Goal: Obtain resource: Download file/media

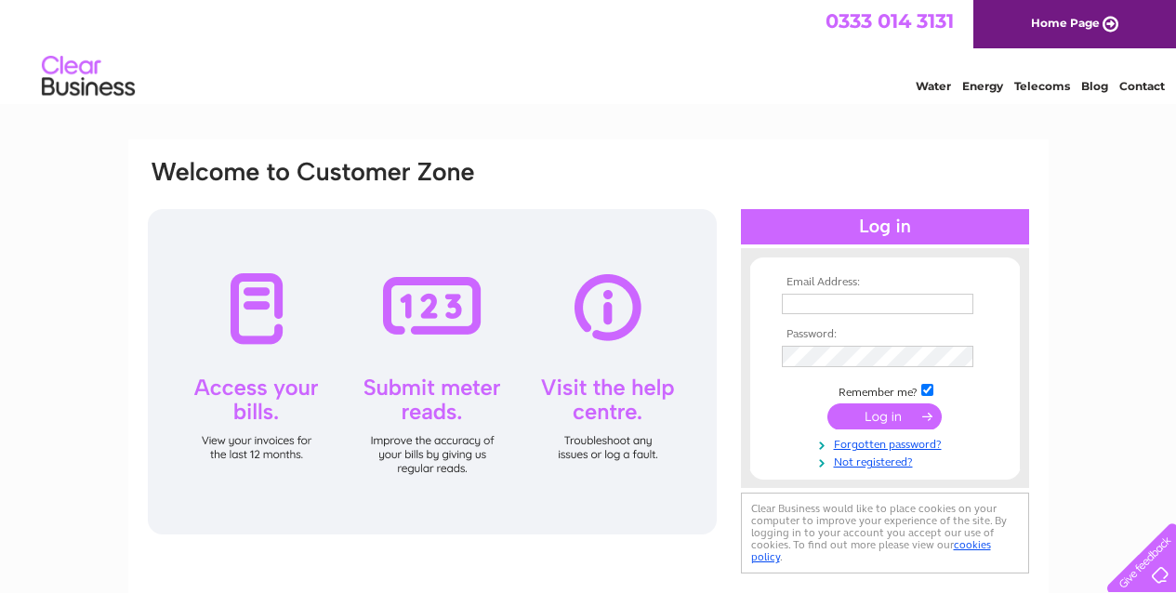
click at [809, 306] on input "text" at bounding box center [878, 304] width 192 height 20
type input "Finance@4tvl.org.uk"
click at [881, 413] on input "submit" at bounding box center [885, 417] width 114 height 26
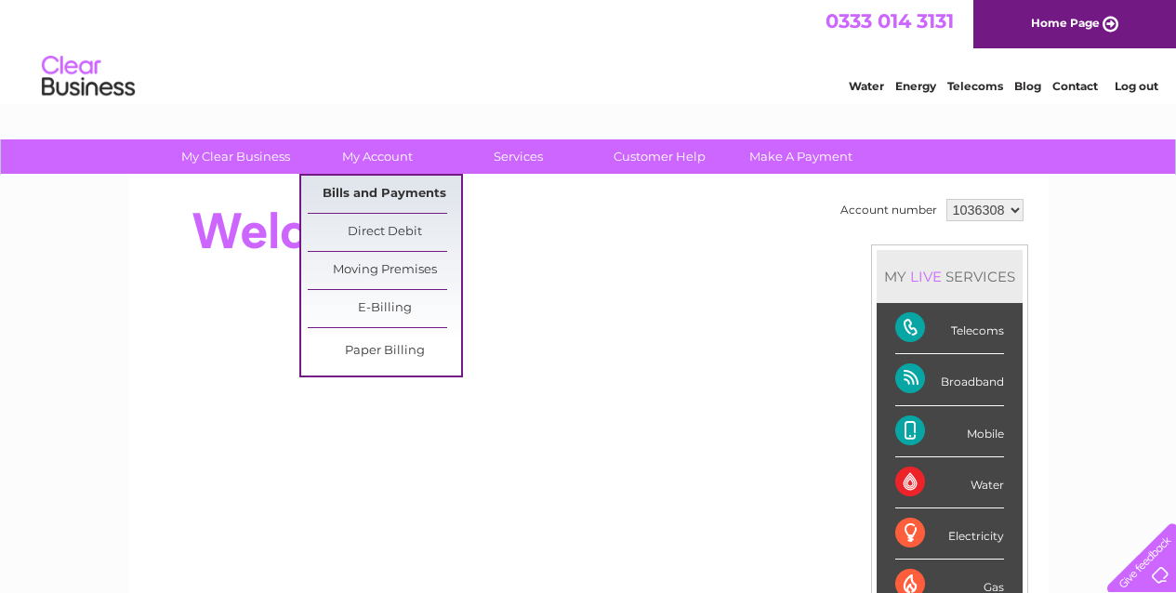
click at [336, 190] on link "Bills and Payments" at bounding box center [384, 194] width 153 height 37
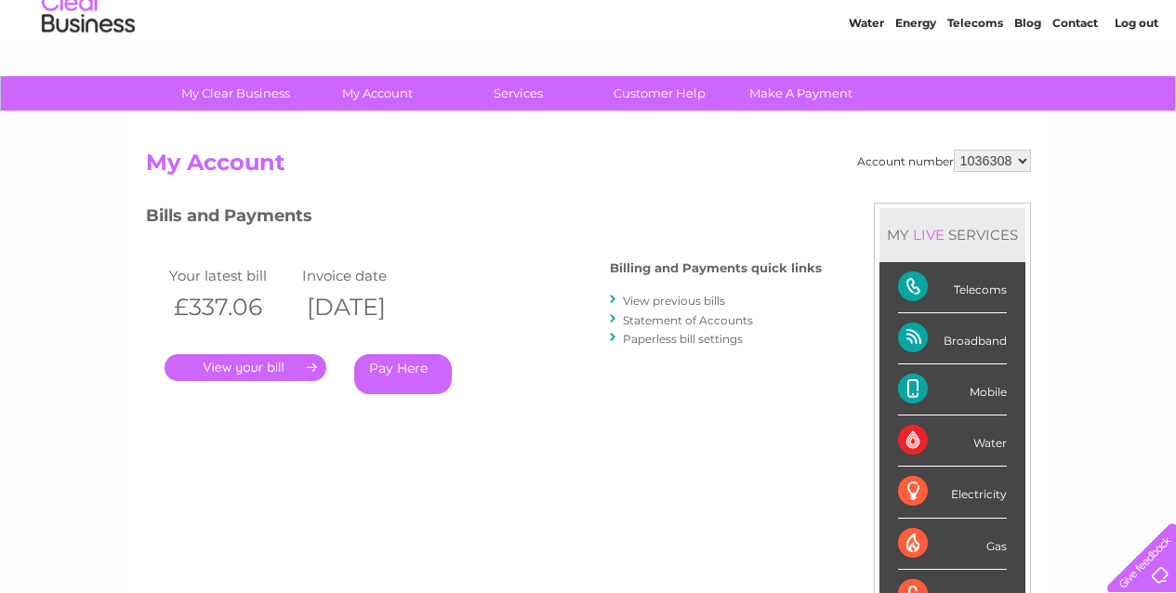
scroll to position [42, 0]
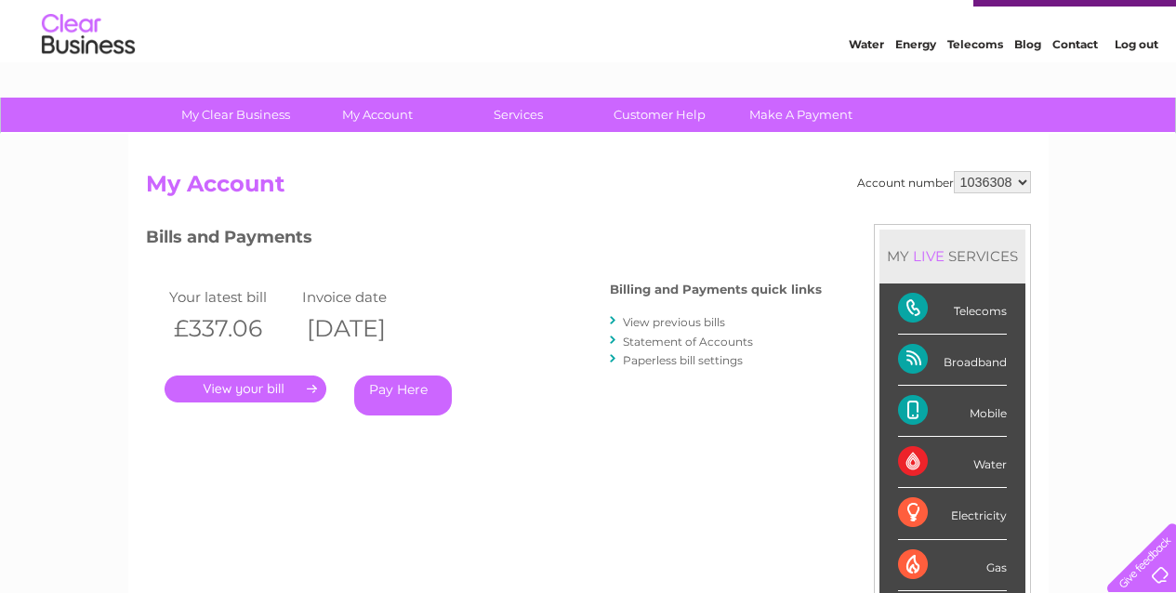
click at [274, 382] on link "." at bounding box center [246, 389] width 162 height 27
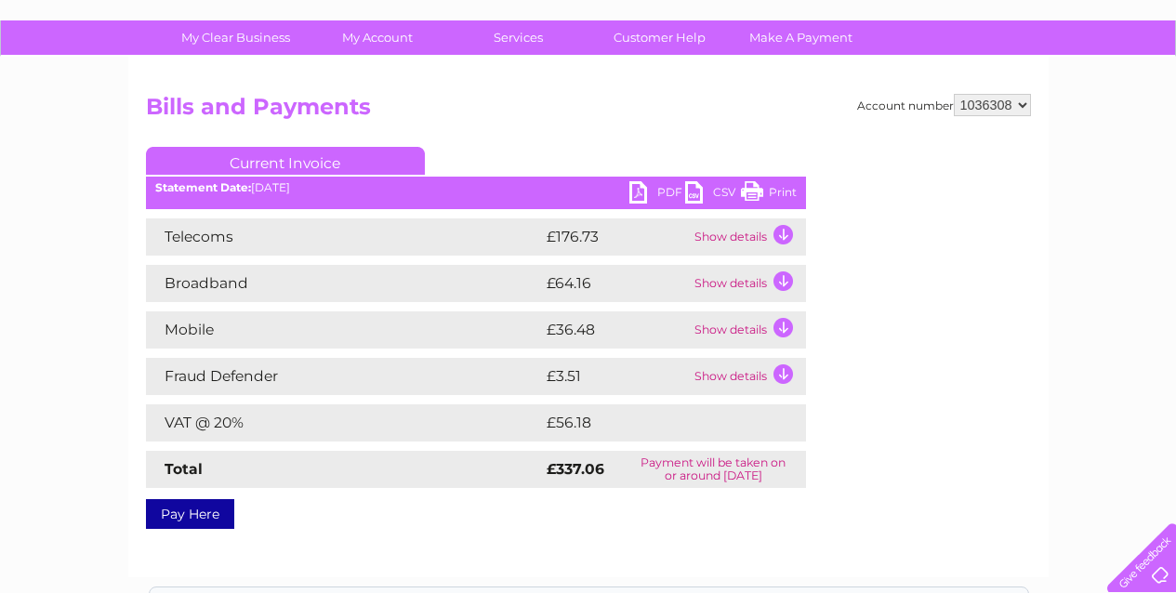
scroll to position [117, 0]
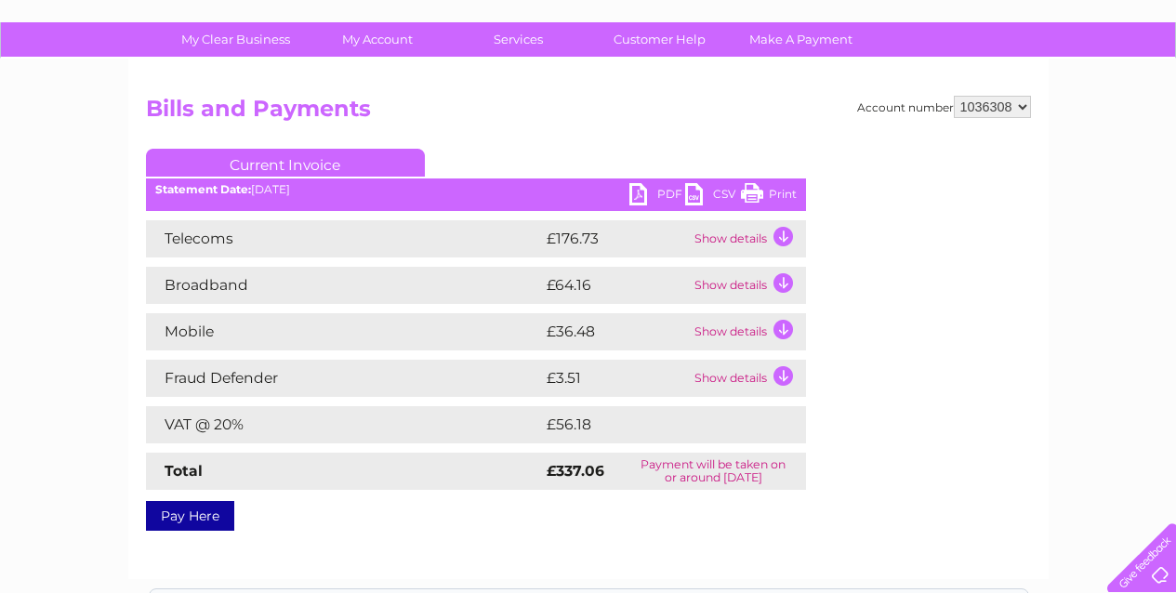
click at [643, 197] on link "PDF" at bounding box center [658, 196] width 56 height 27
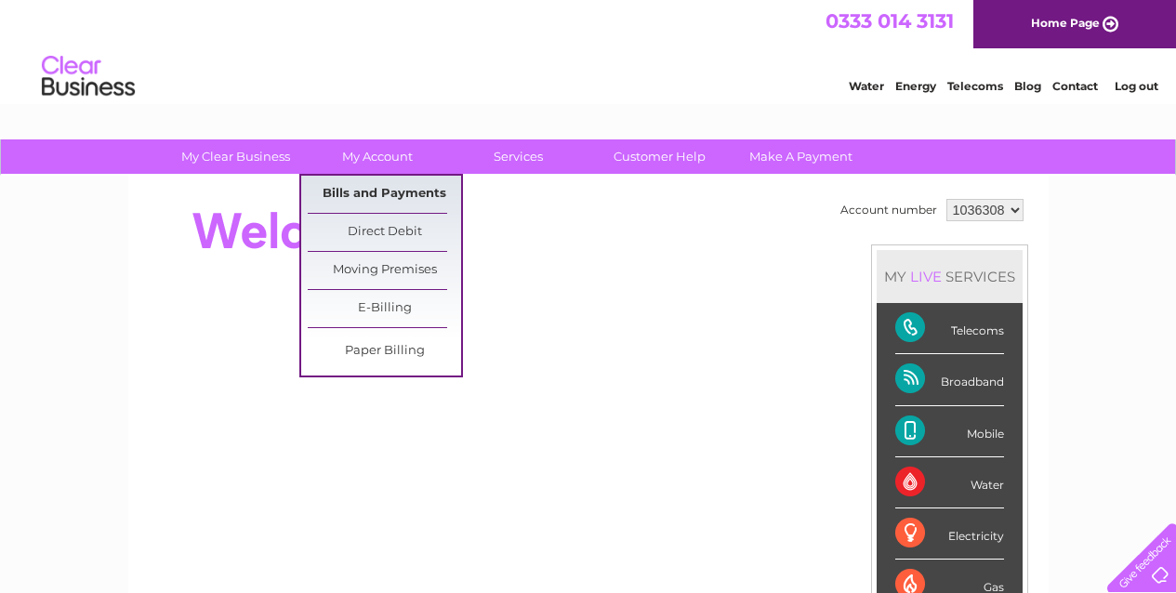
click at [385, 194] on link "Bills and Payments" at bounding box center [384, 194] width 153 height 37
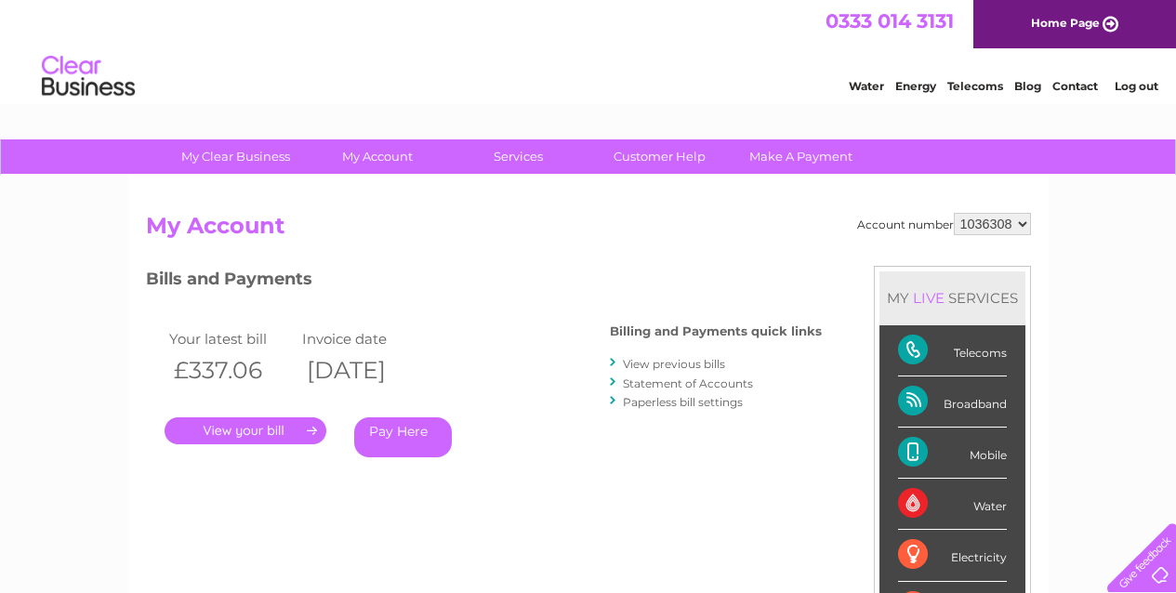
click at [277, 429] on link "." at bounding box center [246, 431] width 162 height 27
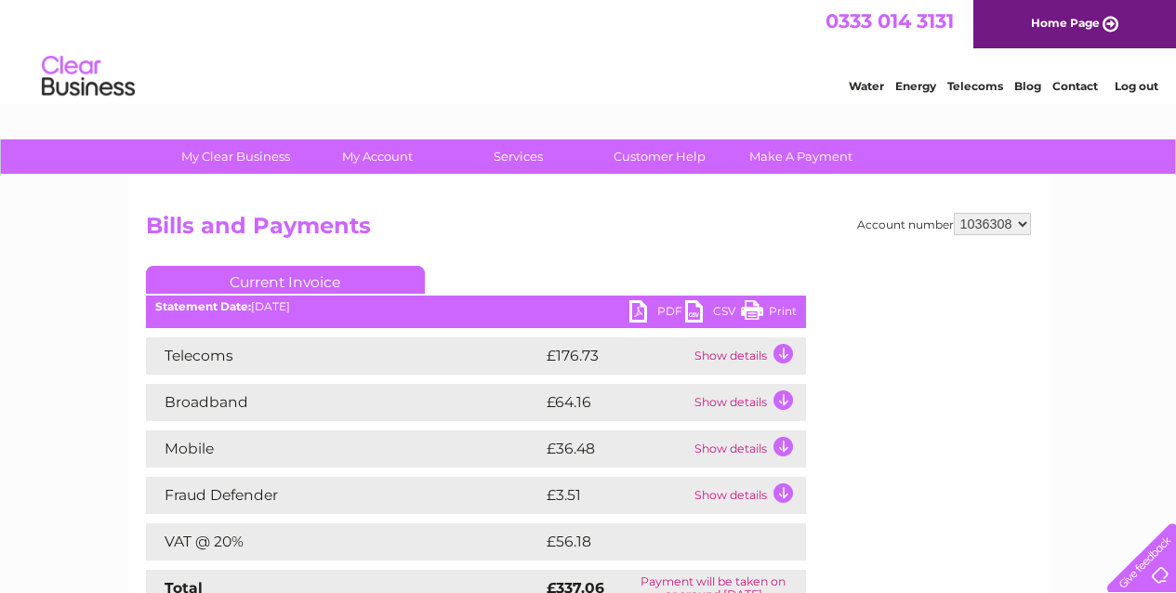
click at [640, 309] on link "PDF" at bounding box center [658, 313] width 56 height 27
click at [569, 47] on div "0333 014 3131 Home Page" at bounding box center [588, 24] width 1176 height 48
